Goal: Navigation & Orientation: Find specific page/section

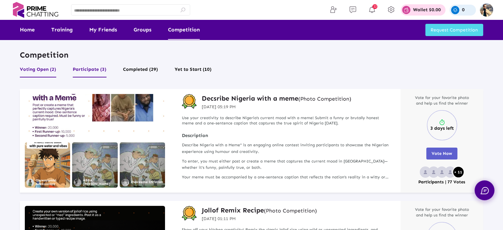
click at [91, 68] on button "Participate (3)" at bounding box center [90, 71] width 34 height 13
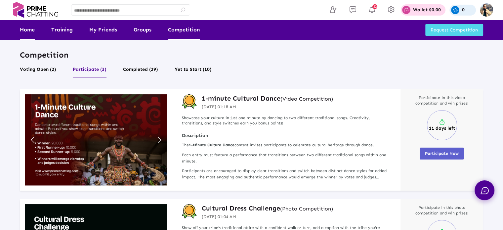
click at [25, 28] on link "Home" at bounding box center [27, 30] width 15 height 20
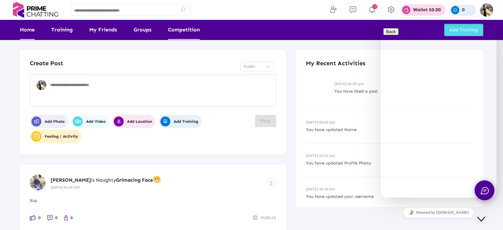
click at [183, 30] on link "Competition" at bounding box center [184, 30] width 32 height 20
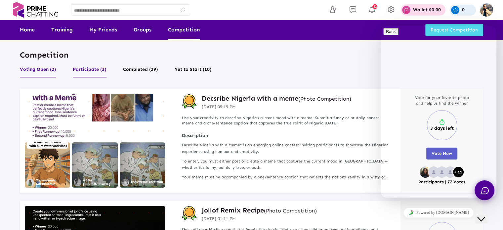
click at [91, 68] on button "Participate (3)" at bounding box center [90, 71] width 34 height 13
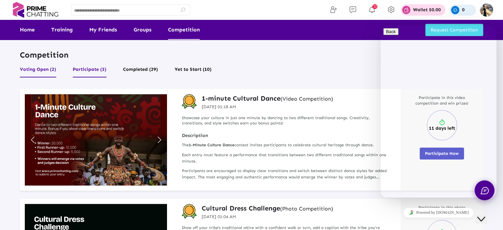
click at [37, 70] on button "Voting Open (2)" at bounding box center [38, 71] width 36 height 13
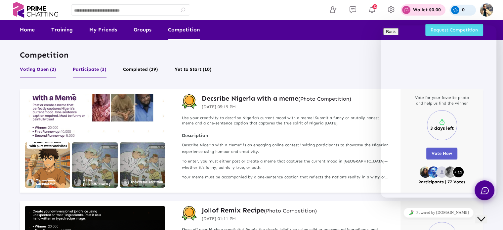
click at [88, 70] on button "Participate (3)" at bounding box center [90, 71] width 34 height 13
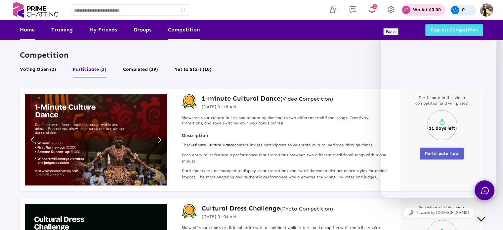
click at [24, 30] on link "Home" at bounding box center [27, 30] width 15 height 20
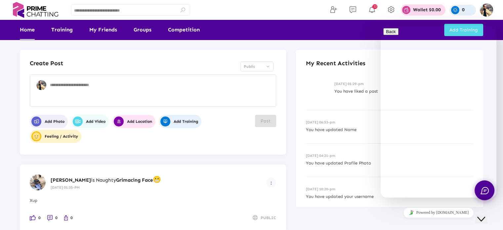
click at [57, 86] on textarea at bounding box center [161, 92] width 223 height 20
click at [112, 90] on textarea "To enrich screen reader interactions, please activate Accessibility in Grammarl…" at bounding box center [161, 92] width 223 height 20
type textarea "****"
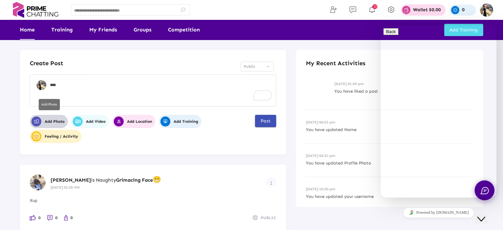
click at [55, 121] on span "Add Photo" at bounding box center [47, 121] width 33 height 10
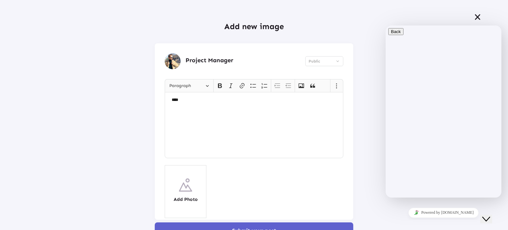
scroll to position [28, 0]
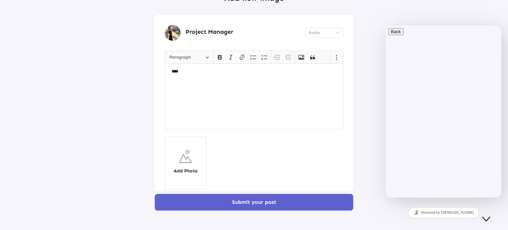
click at [177, 73] on p "****" at bounding box center [254, 71] width 165 height 7
click at [489, 215] on icon "Close Chat This icon closes the chat window." at bounding box center [486, 219] width 8 height 8
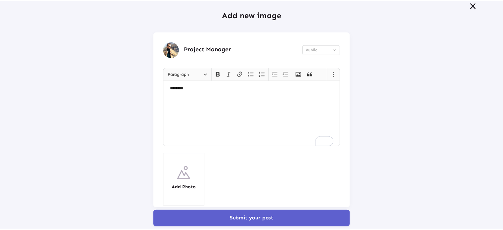
scroll to position [0, 0]
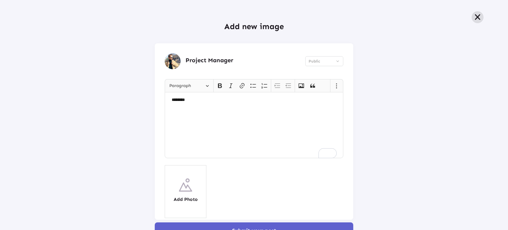
click at [475, 16] on icon at bounding box center [477, 17] width 8 height 7
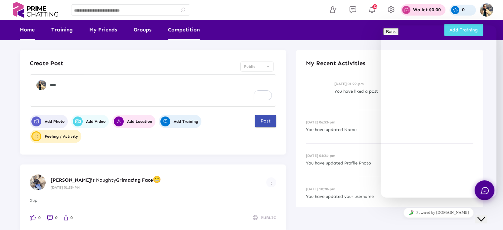
click at [182, 33] on link "Competition" at bounding box center [184, 30] width 32 height 20
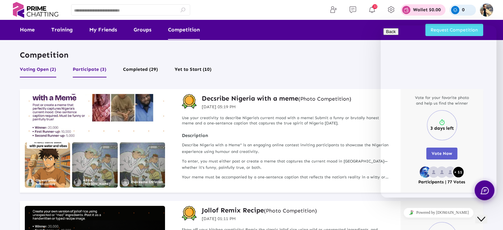
click at [88, 69] on button "Participate (3)" at bounding box center [90, 71] width 34 height 13
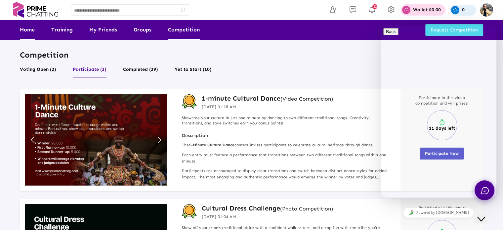
click at [26, 28] on link "Home" at bounding box center [27, 30] width 15 height 20
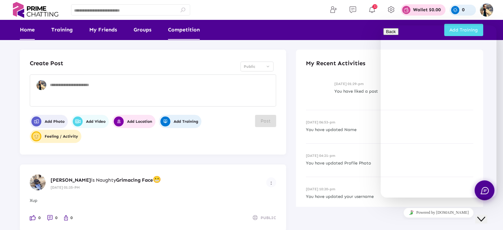
click at [187, 32] on link "Competition" at bounding box center [184, 30] width 32 height 20
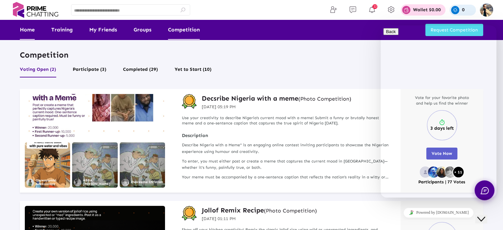
click at [29, 28] on link "Home" at bounding box center [27, 30] width 15 height 20
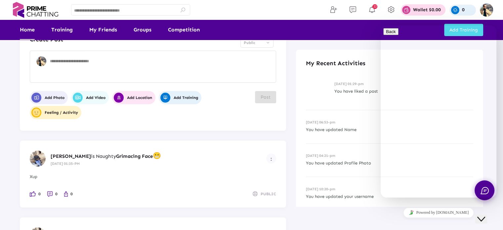
scroll to position [33, 0]
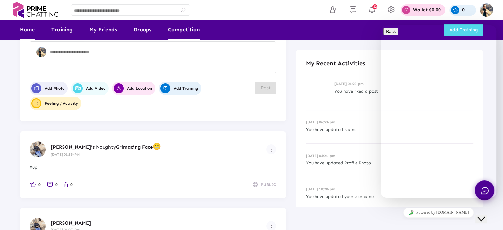
click at [188, 30] on link "Competition" at bounding box center [184, 30] width 32 height 20
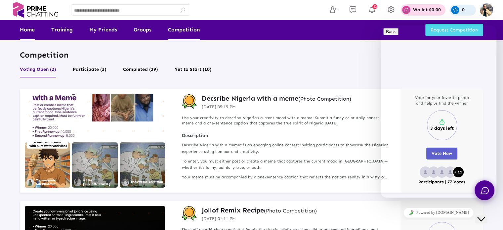
click at [27, 30] on link "Home" at bounding box center [27, 30] width 15 height 20
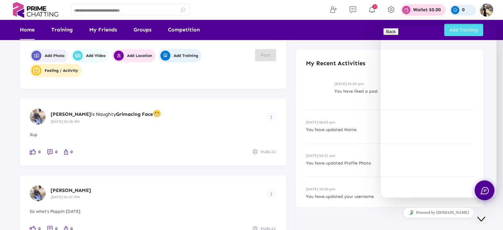
scroll to position [66, 0]
click at [184, 30] on link "Competition" at bounding box center [184, 30] width 32 height 20
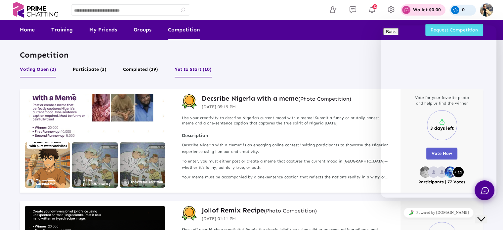
click at [189, 70] on button "Yet to Start (10)" at bounding box center [192, 71] width 37 height 13
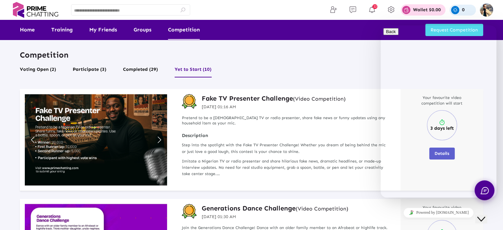
click at [483, 215] on icon "Close Chat This icon closes the chat window." at bounding box center [481, 219] width 8 height 8
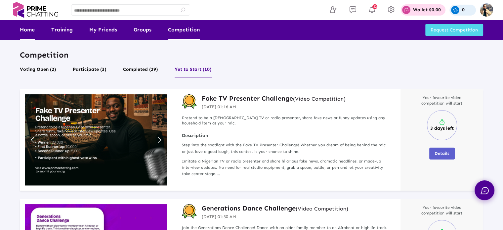
click at [31, 26] on link "Home" at bounding box center [27, 30] width 15 height 20
